Goal: Find specific page/section: Find specific page/section

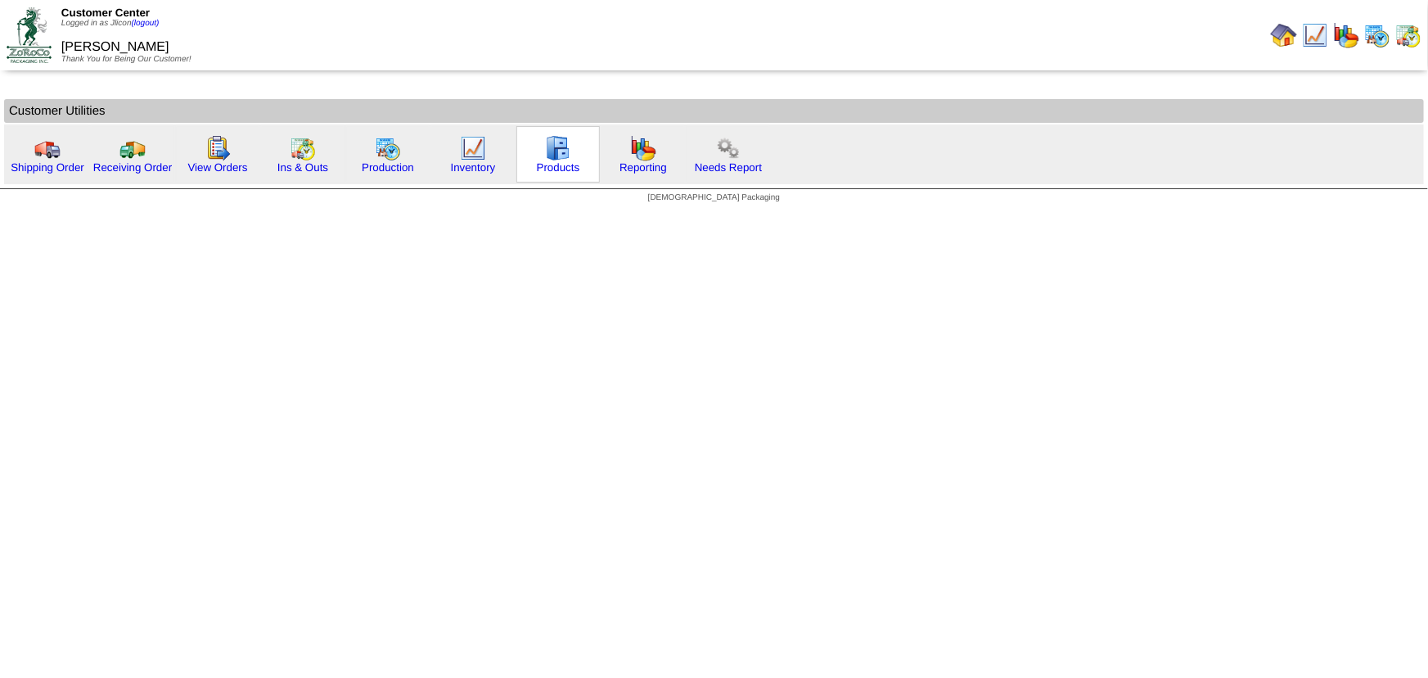
click at [557, 155] on img at bounding box center [558, 148] width 26 height 26
click at [553, 148] on img at bounding box center [558, 148] width 26 height 26
click at [383, 143] on img at bounding box center [388, 148] width 26 height 26
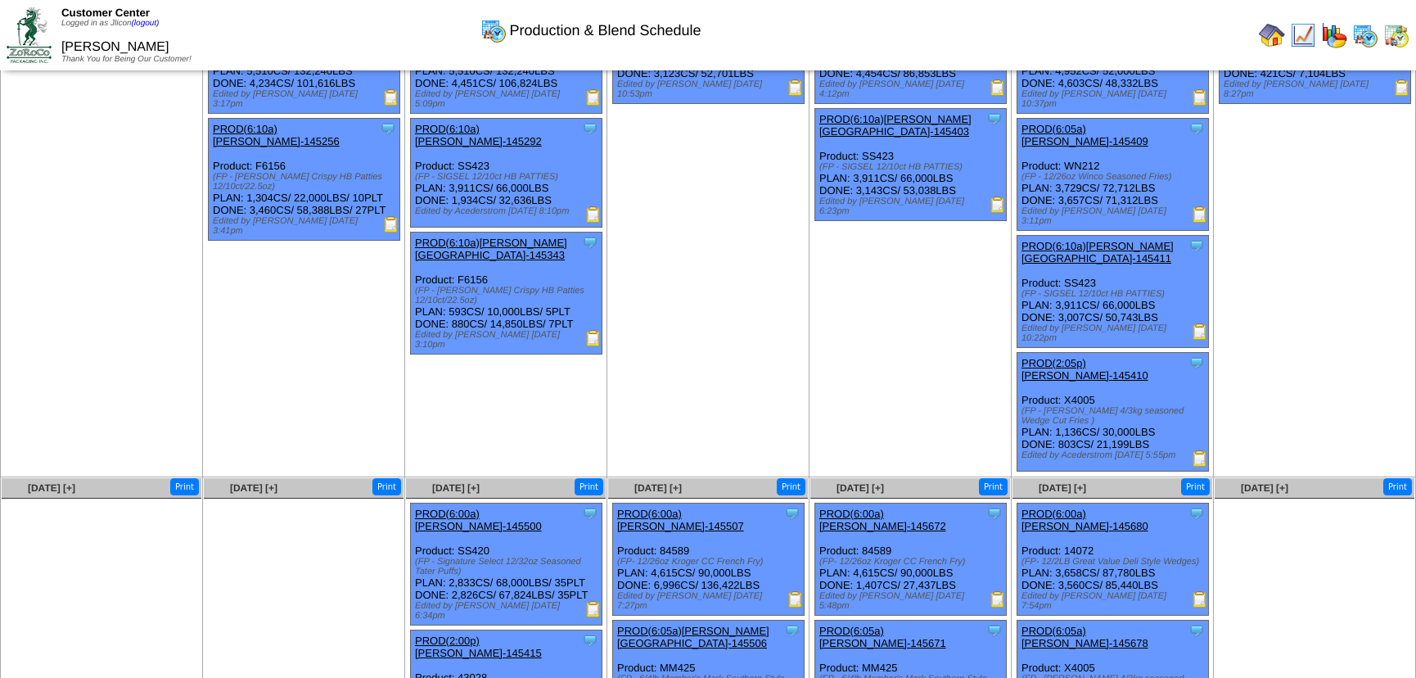
scroll to position [179, 0]
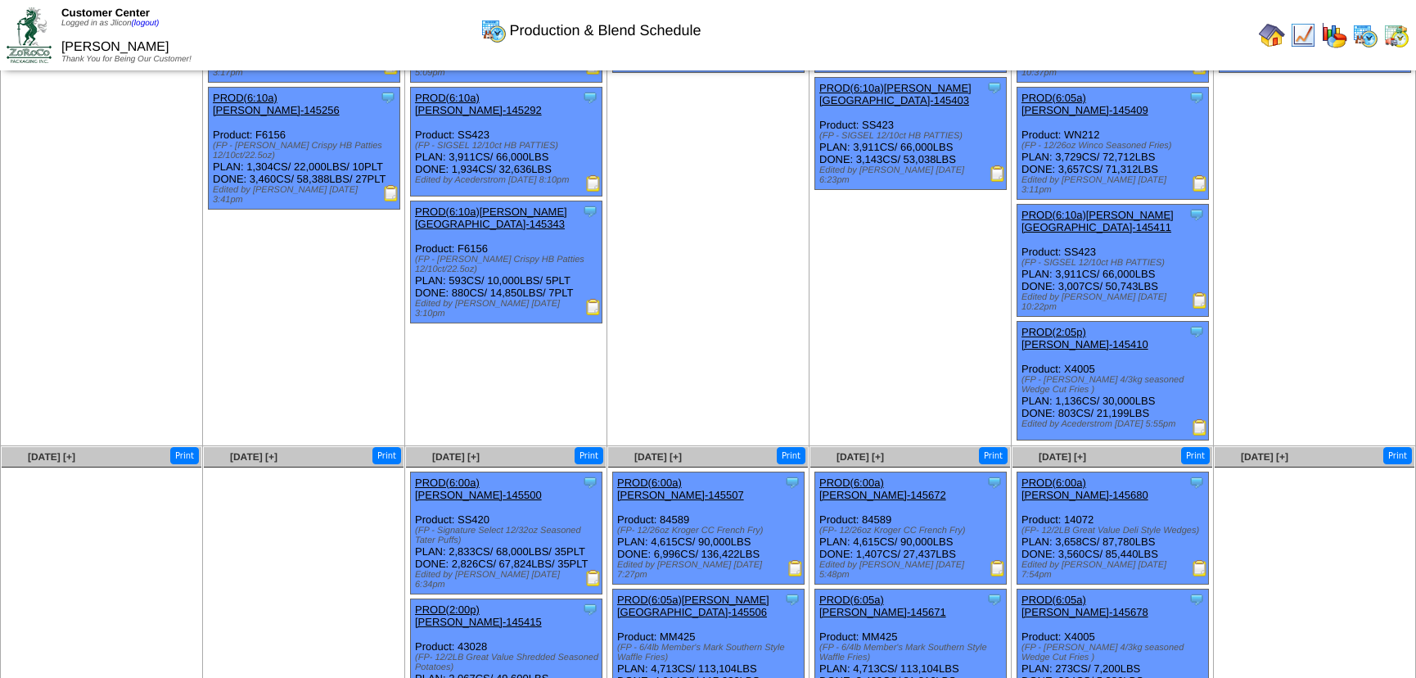
click at [998, 560] on img at bounding box center [997, 568] width 16 height 16
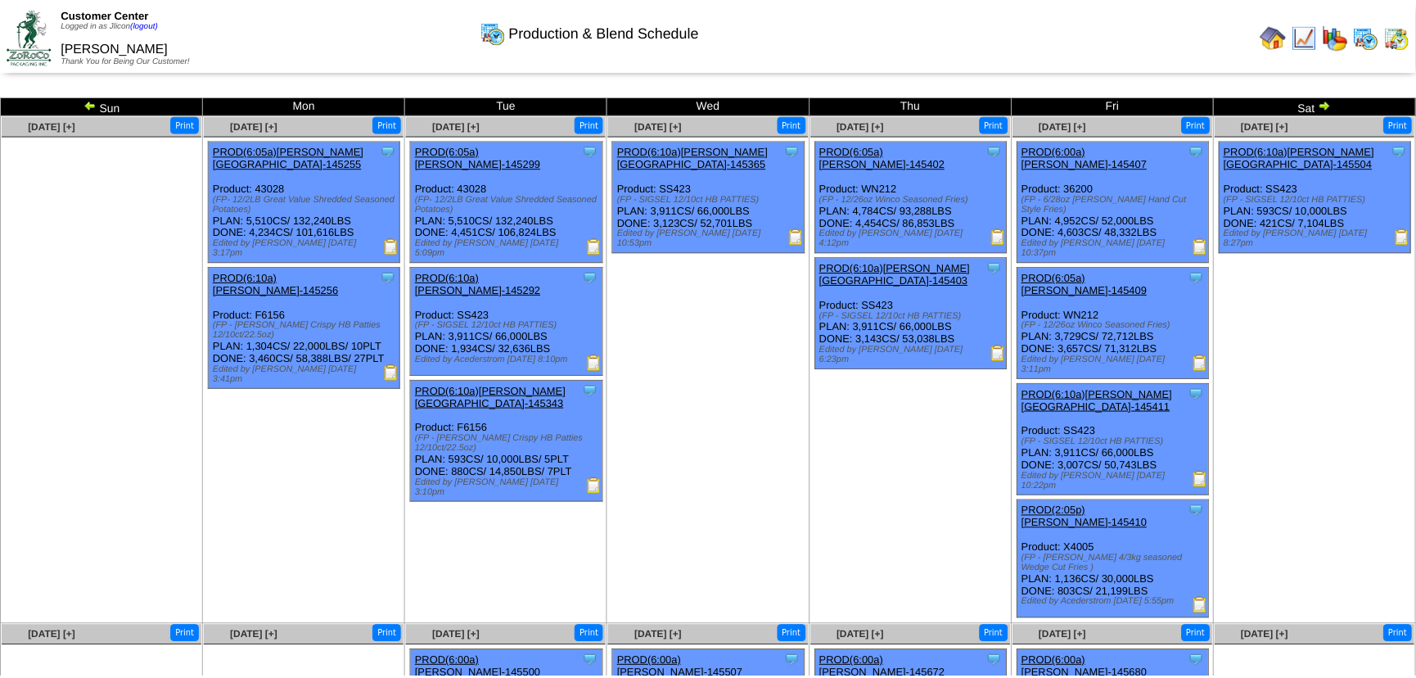
scroll to position [179, 0]
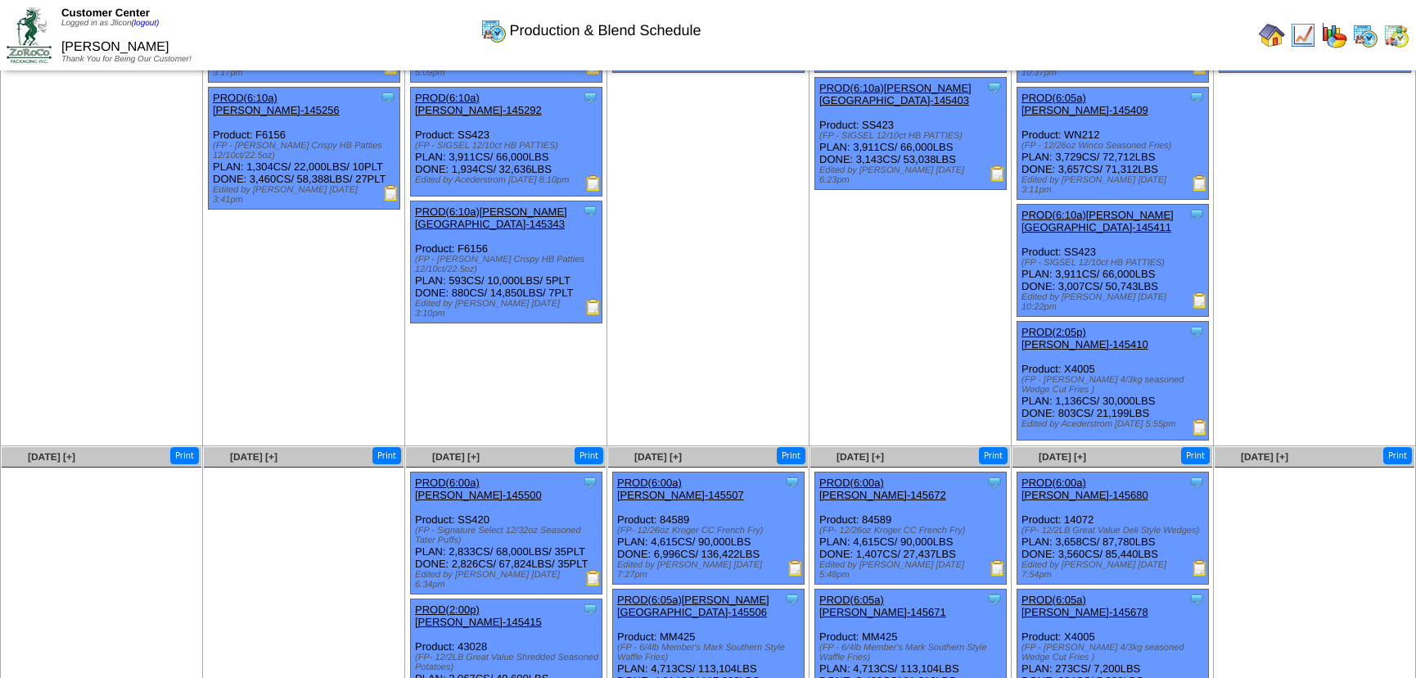
click at [741, 221] on td "[DATE] [+] Print Clone Item PROD(6:10a)[PERSON_NAME][GEOGRAPHIC_DATA]-145365 [P…" at bounding box center [708, 190] width 202 height 511
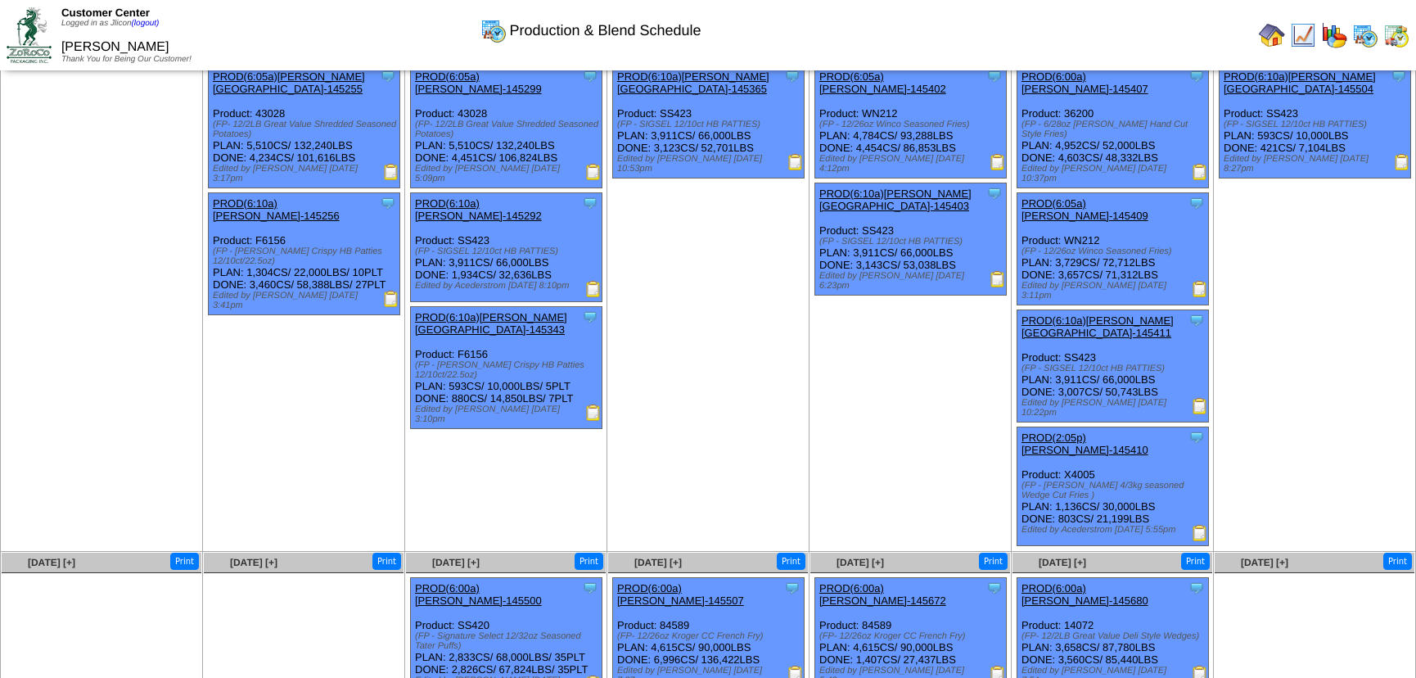
scroll to position [148, 0]
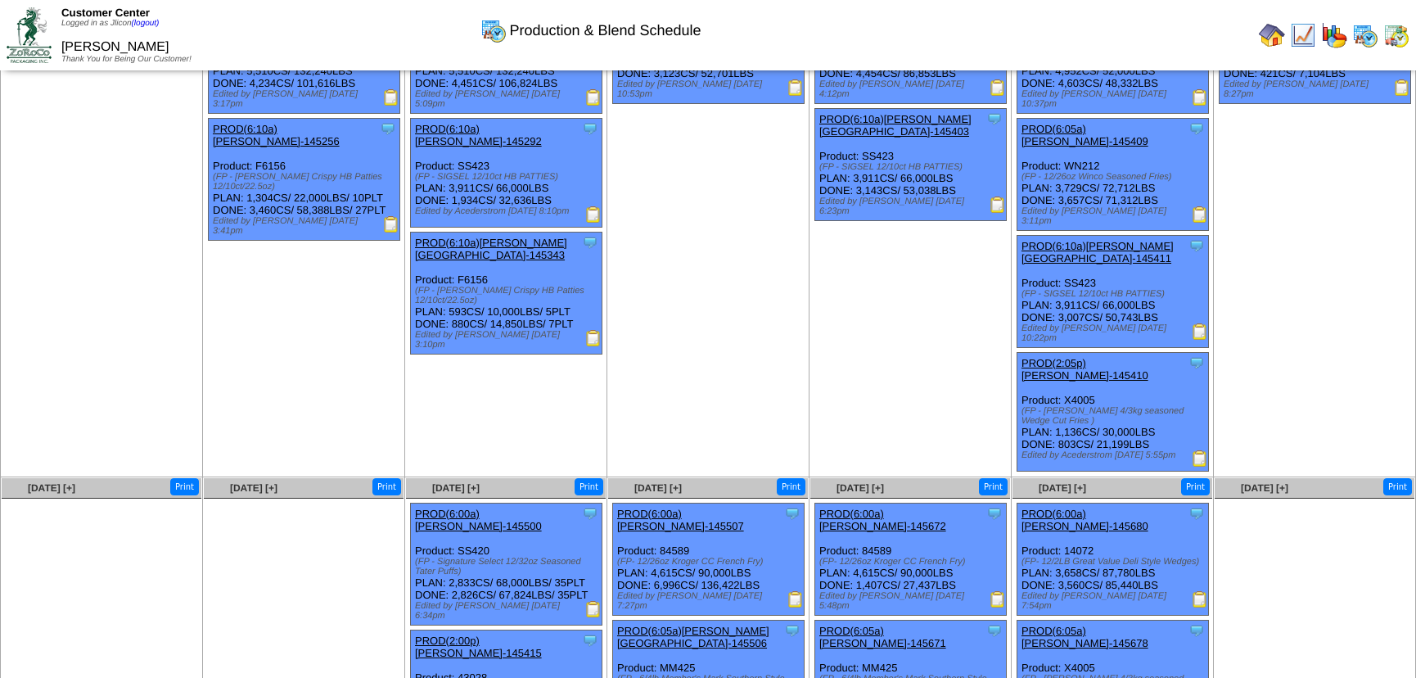
click at [269, 558] on ul at bounding box center [304, 621] width 200 height 246
click at [273, 557] on ul at bounding box center [304, 621] width 200 height 246
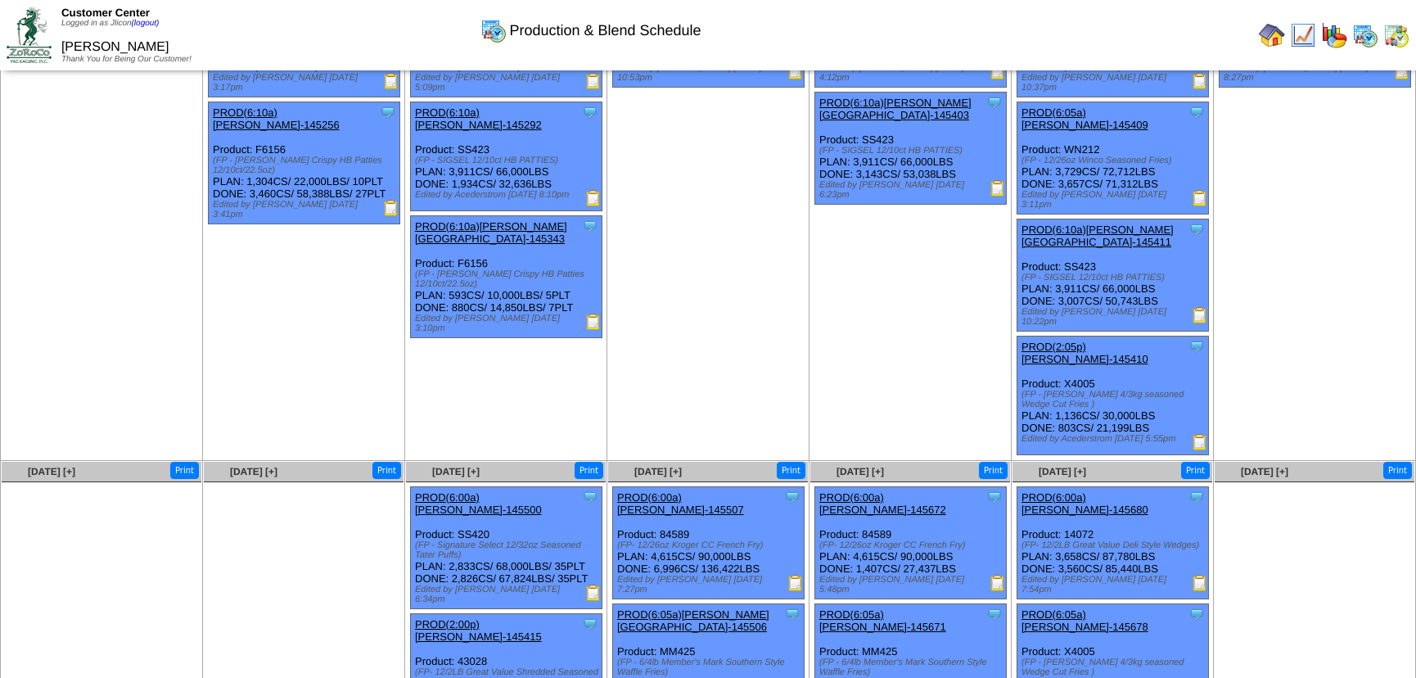
scroll to position [179, 0]
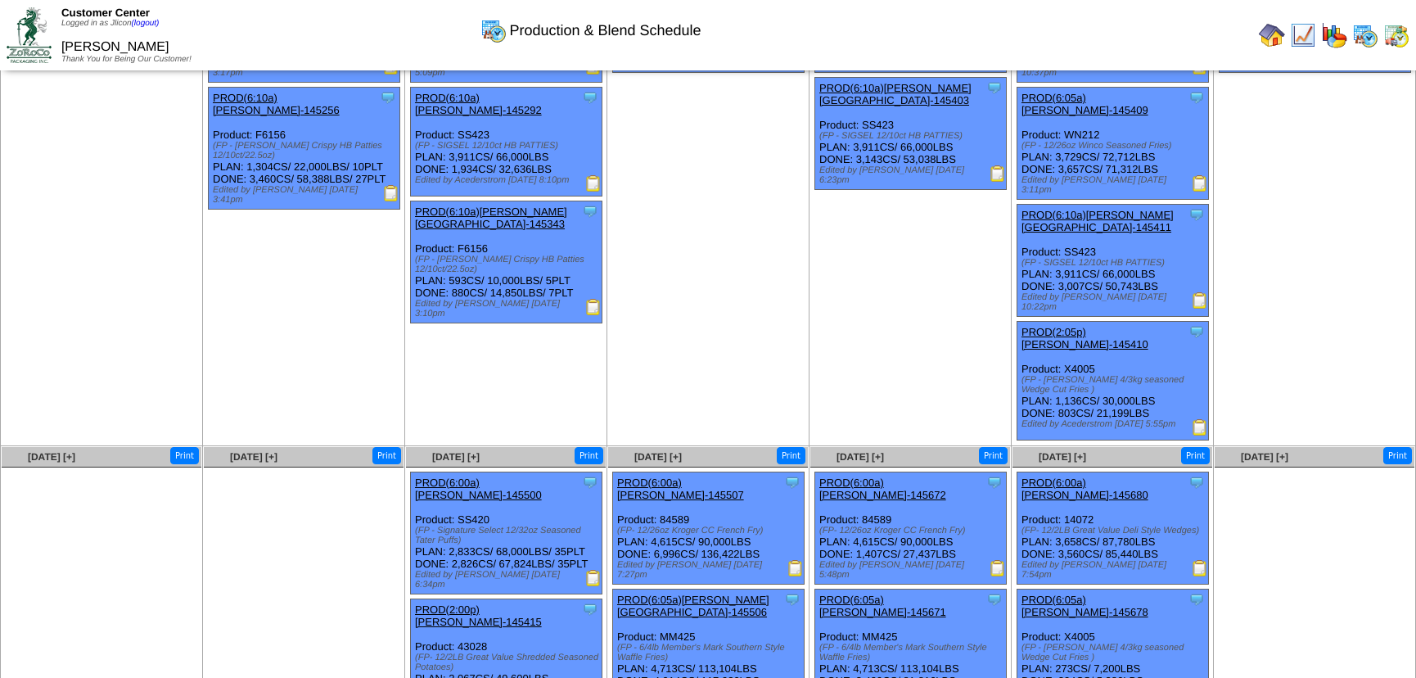
click at [993, 560] on img at bounding box center [997, 568] width 16 height 16
